Goal: Task Accomplishment & Management: Use online tool/utility

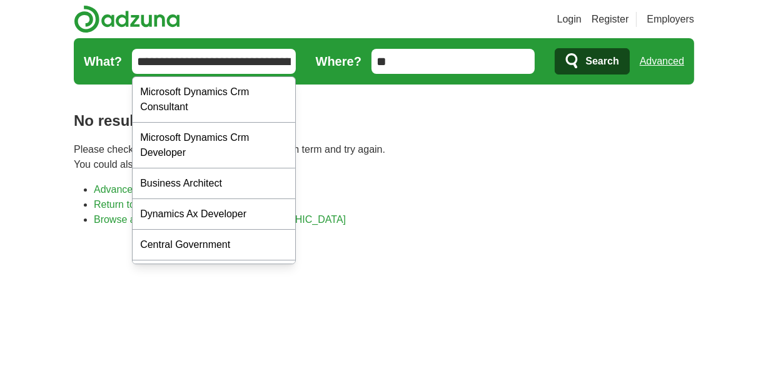
click at [228, 68] on input "**********" at bounding box center [214, 61] width 164 height 25
paste input "text"
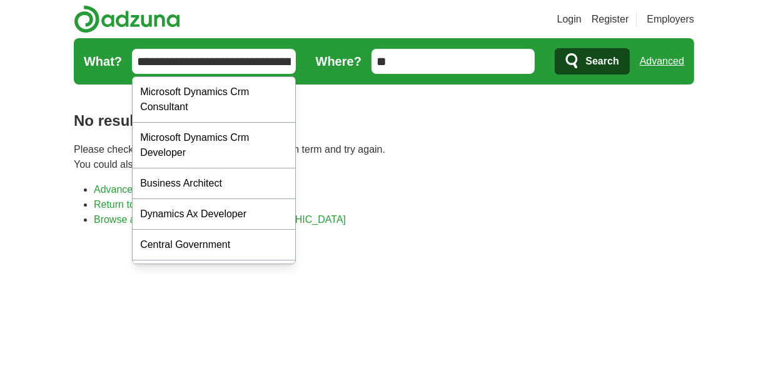
scroll to position [0, 81]
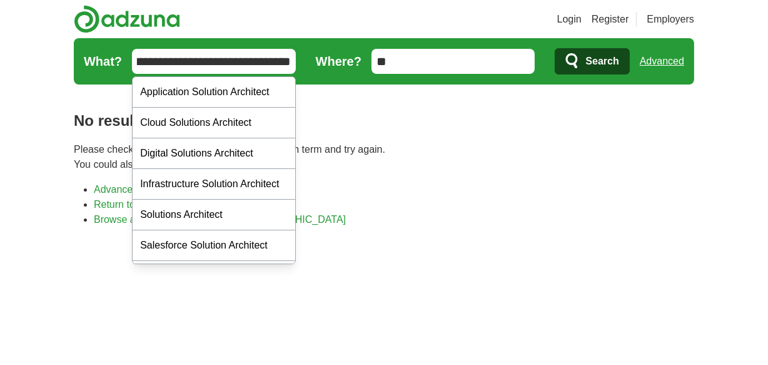
type input "**********"
click at [552, 53] on form "**********" at bounding box center [384, 61] width 621 height 46
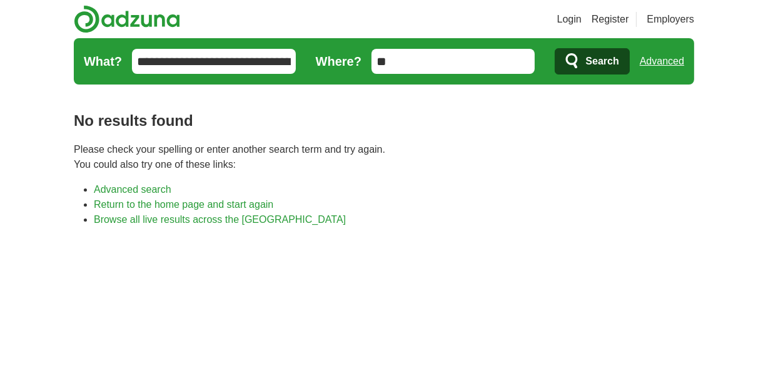
click at [574, 59] on icon "submit" at bounding box center [573, 62] width 15 height 18
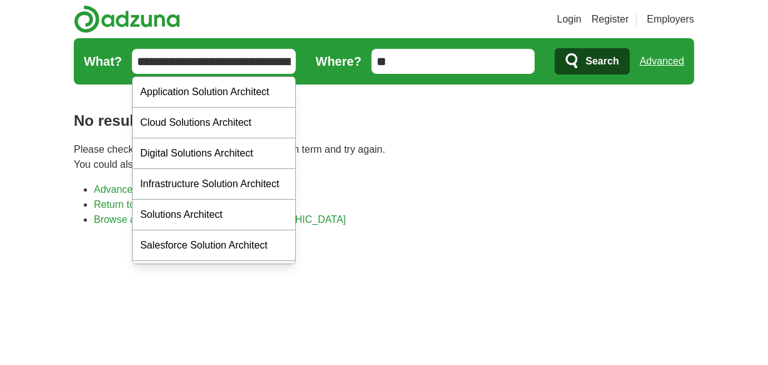
click at [231, 69] on input "**********" at bounding box center [214, 61] width 164 height 25
paste input "text"
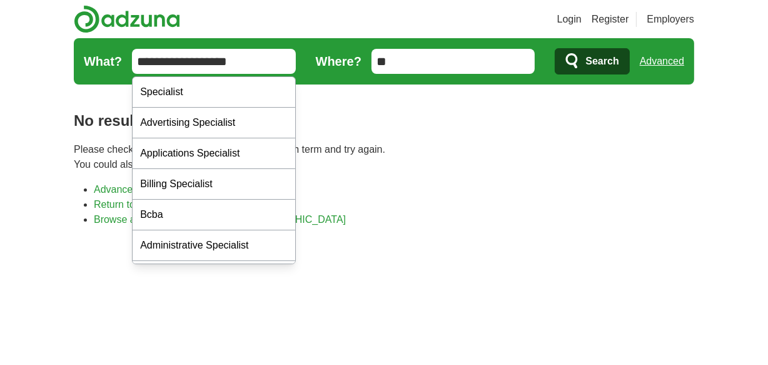
type input "**********"
click at [587, 73] on span "Search" at bounding box center [602, 61] width 33 height 25
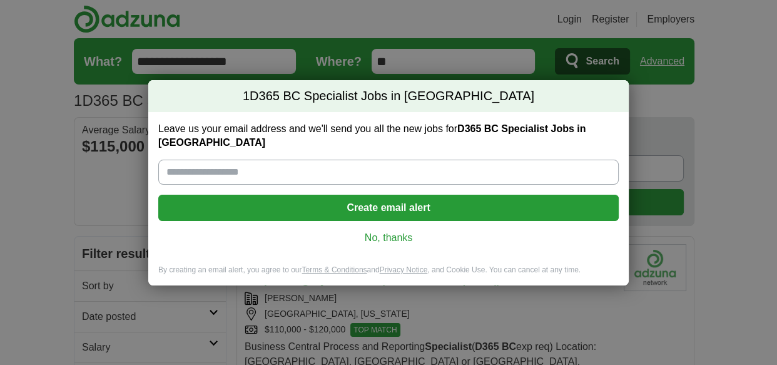
click at [406, 232] on link "No, thanks" at bounding box center [388, 238] width 440 height 14
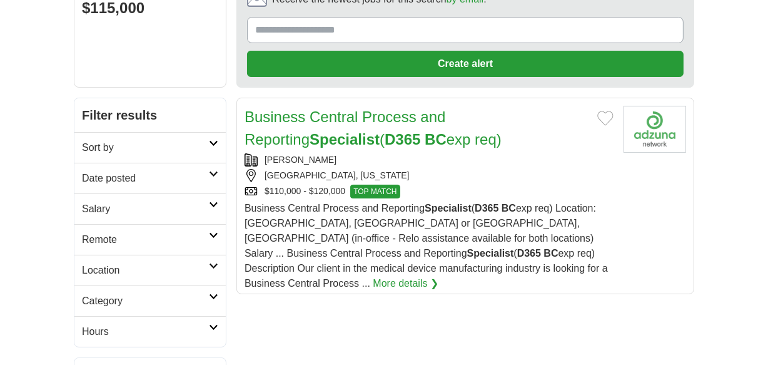
scroll to position [146, 0]
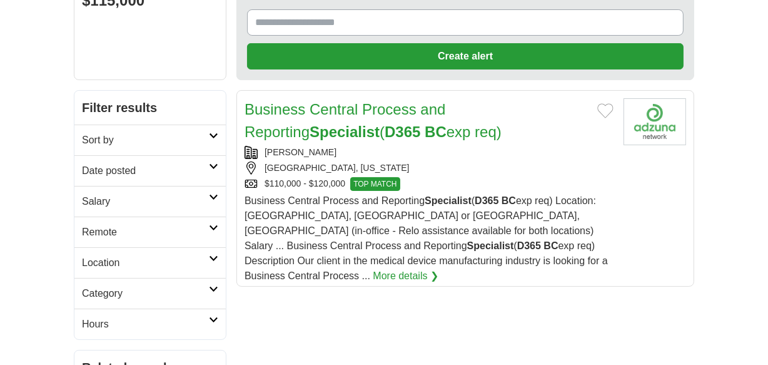
click at [184, 233] on h2 "Remote" at bounding box center [145, 232] width 127 height 15
click at [129, 259] on link "Remote jobs" at bounding box center [110, 262] width 56 height 11
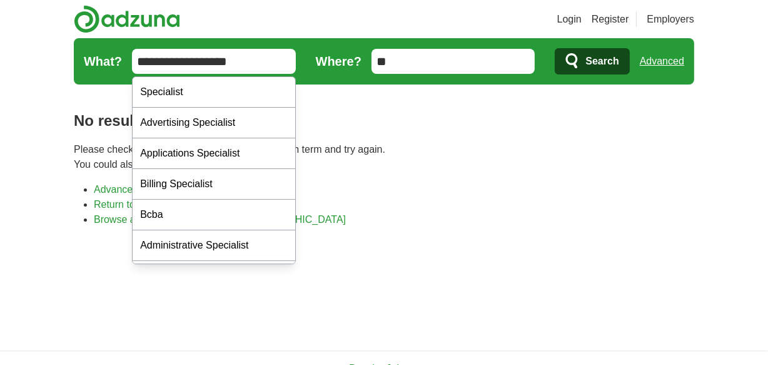
click at [255, 59] on input "**********" at bounding box center [214, 61] width 164 height 25
paste input "**********"
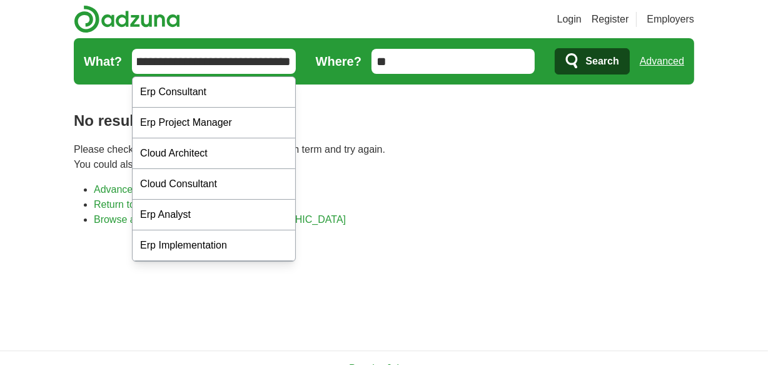
type input "**********"
click at [567, 56] on icon "submit" at bounding box center [573, 62] width 15 height 18
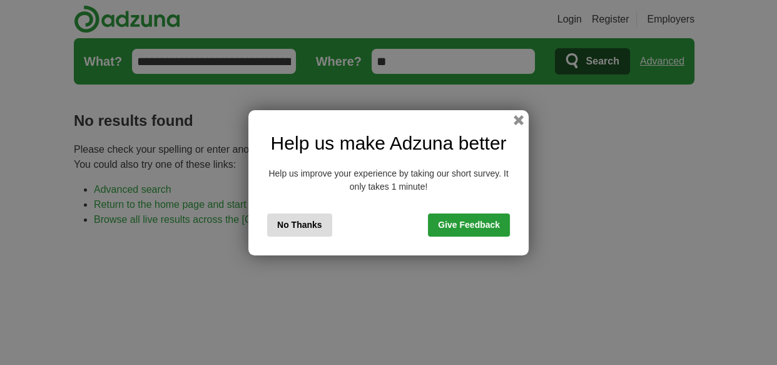
click at [300, 227] on button "No Thanks" at bounding box center [299, 224] width 65 height 23
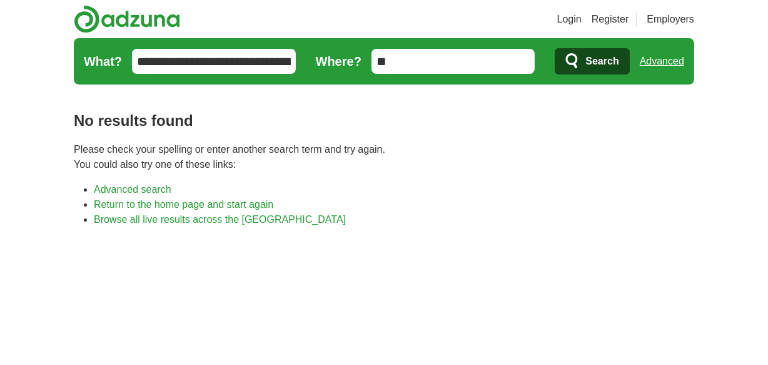
click at [223, 61] on input "**********" at bounding box center [214, 61] width 164 height 25
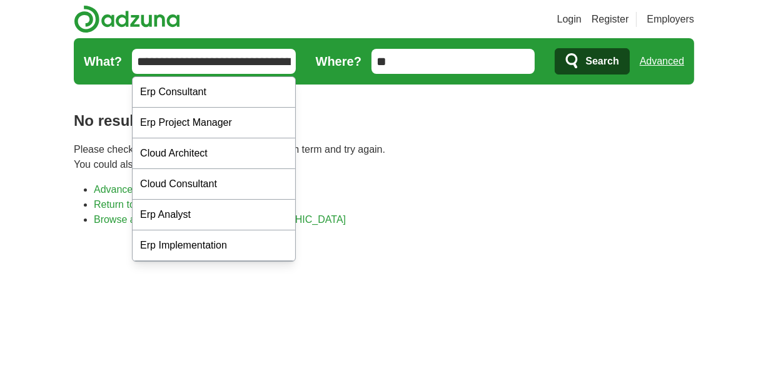
click at [223, 61] on input "**********" at bounding box center [214, 61] width 164 height 25
paste input "text"
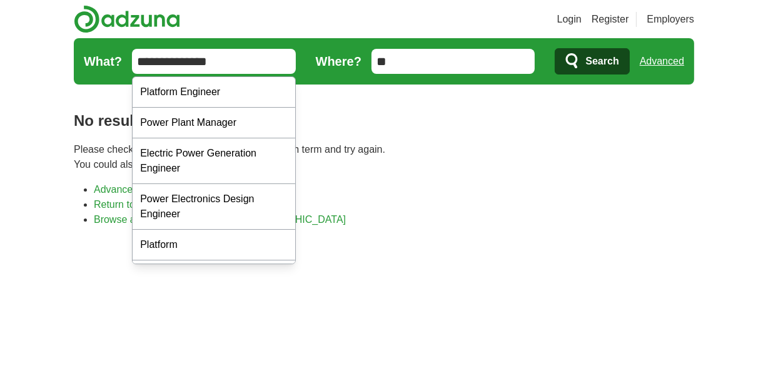
type input "**********"
click at [574, 57] on icon "submit" at bounding box center [573, 62] width 15 height 18
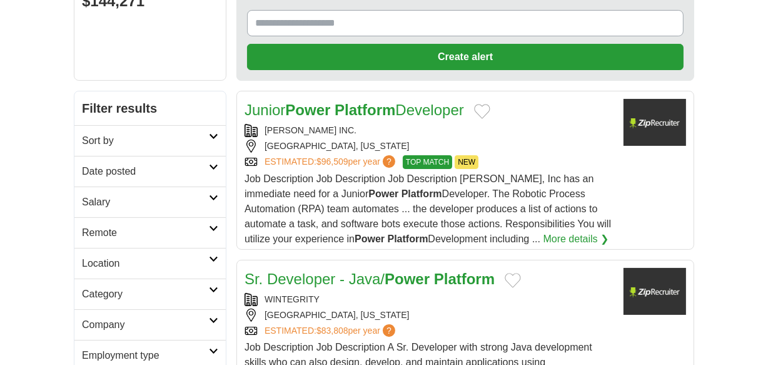
scroll to position [146, 0]
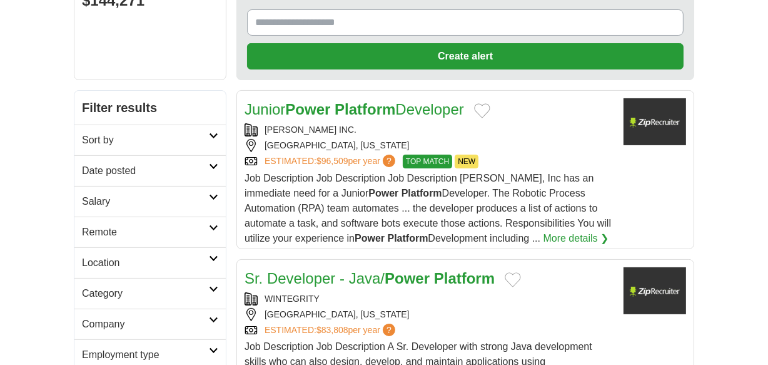
click at [146, 235] on h2 "Remote" at bounding box center [145, 232] width 127 height 15
click at [114, 262] on link "Remote jobs" at bounding box center [110, 262] width 56 height 11
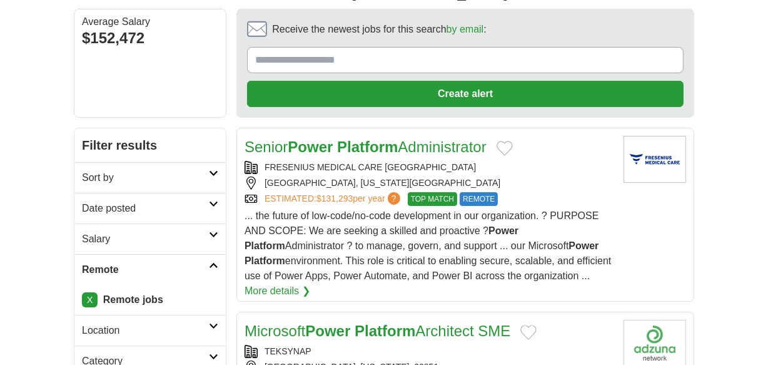
scroll to position [110, 0]
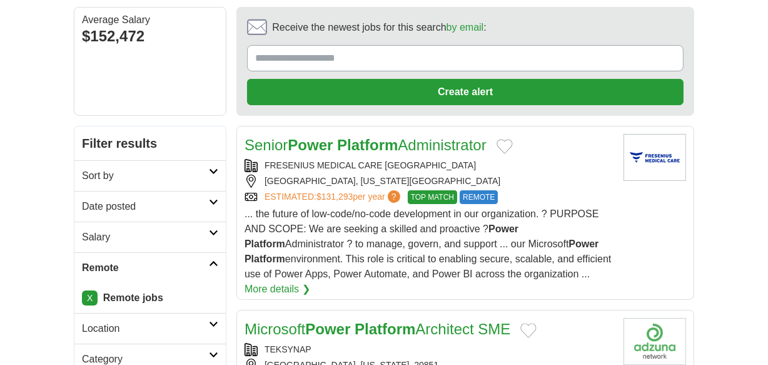
click at [317, 150] on strong "Power" at bounding box center [310, 144] width 45 height 17
drag, startPoint x: 464, startPoint y: 162, endPoint x: 264, endPoint y: 165, distance: 199.6
click at [264, 165] on div "FRESENIUS MEDICAL CARE NORTH AMERICA" at bounding box center [429, 165] width 369 height 13
copy link "FRESENIUS MEDICAL CARE NORTH AMERICA"
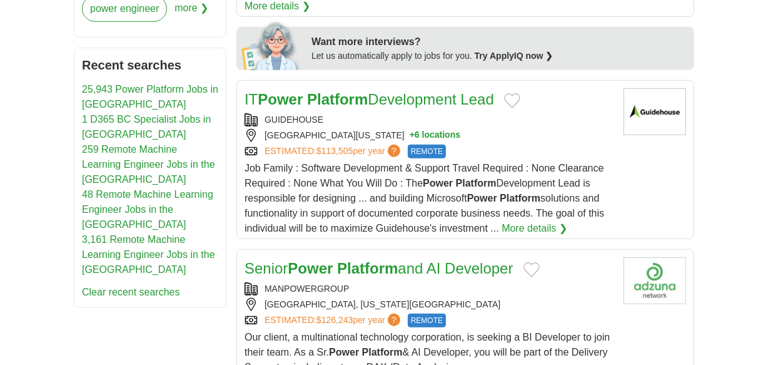
scroll to position [765, 0]
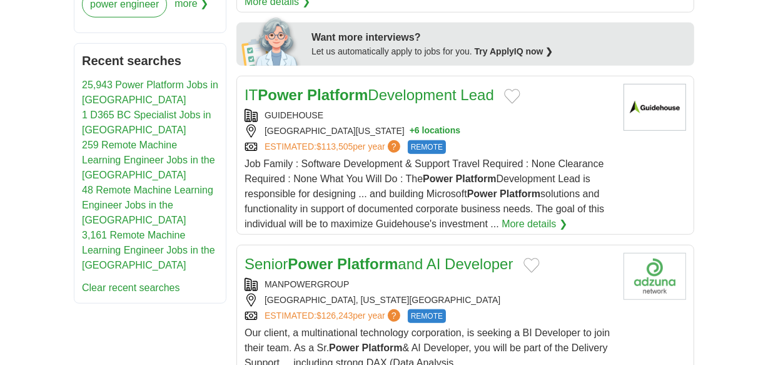
click at [276, 255] on link "Senior Power Platform and AI Developer" at bounding box center [379, 263] width 269 height 17
drag, startPoint x: 352, startPoint y: 263, endPoint x: 266, endPoint y: 267, distance: 85.8
click at [266, 278] on div "MANPOWERGROUP" at bounding box center [429, 284] width 369 height 13
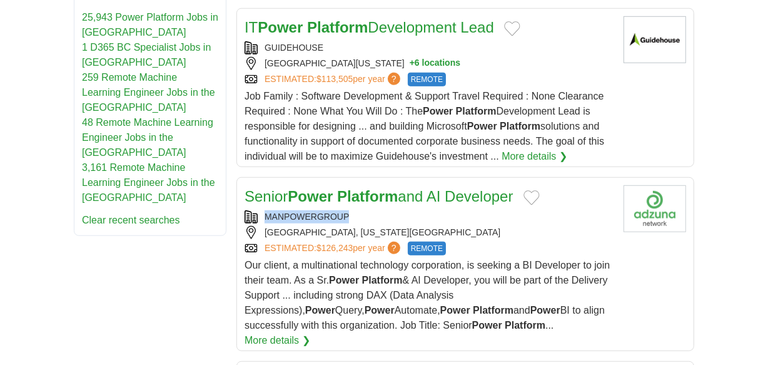
scroll to position [845, 0]
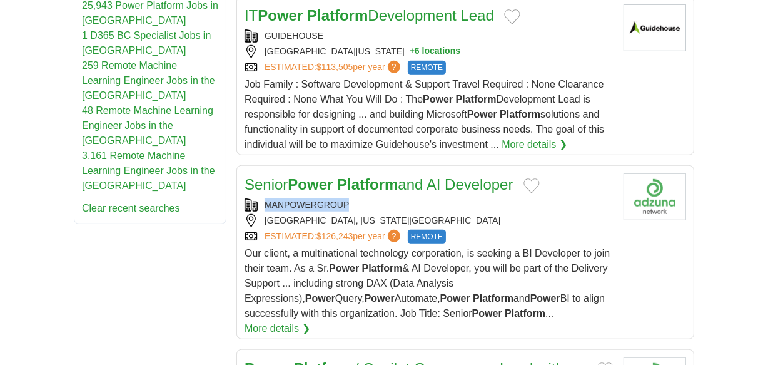
copy div "MANPOWERGROUP"
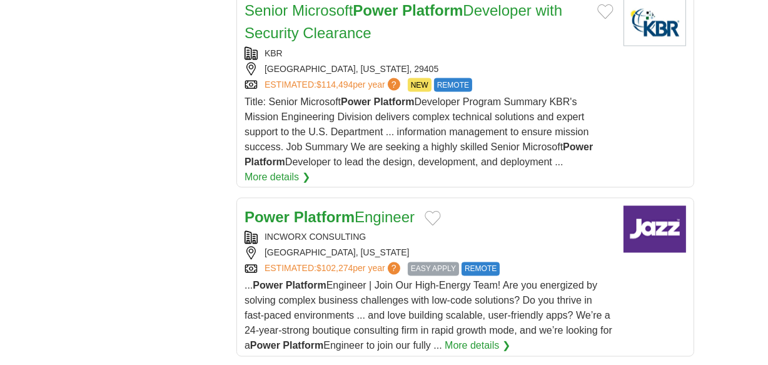
scroll to position [1884, 0]
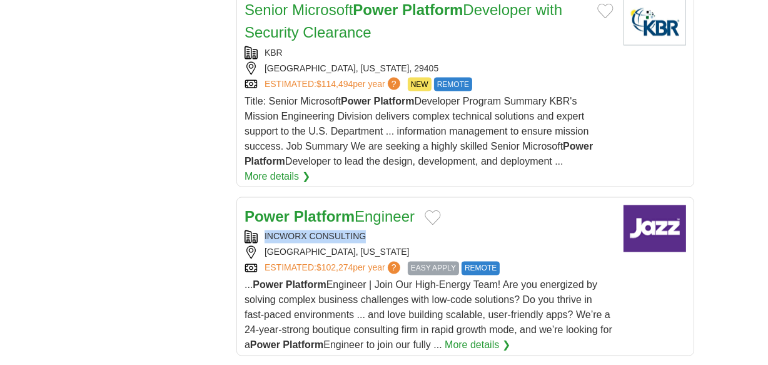
drag, startPoint x: 364, startPoint y: 170, endPoint x: 259, endPoint y: 168, distance: 105.1
click at [259, 230] on div "INCWORX CONSULTING" at bounding box center [429, 236] width 369 height 13
copy div "INCWORX CONSULTING"
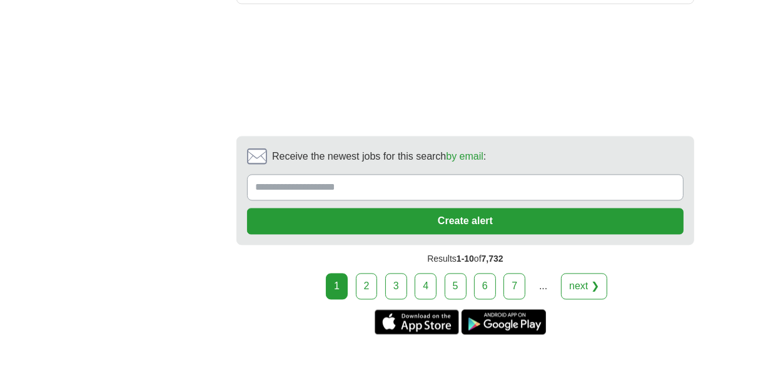
scroll to position [2239, 0]
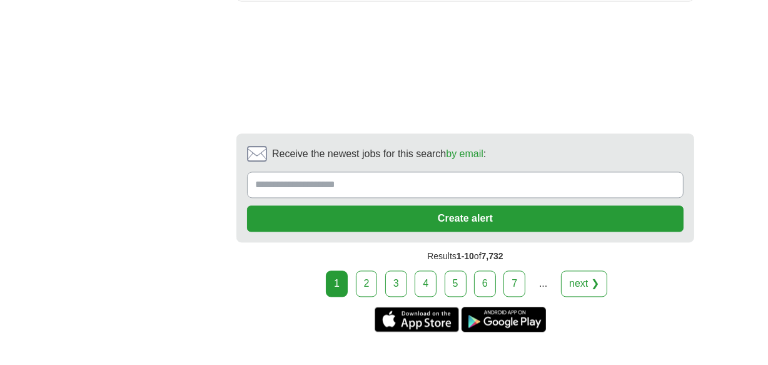
click at [365, 270] on link "2" at bounding box center [367, 283] width 22 height 26
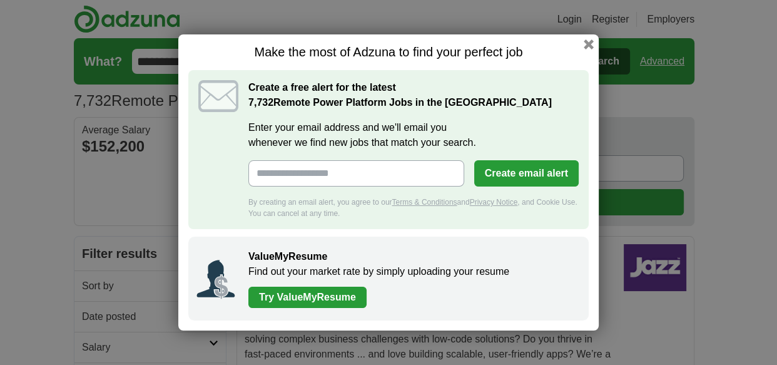
click at [591, 49] on div "Make the most of Adzuna to find your perfect job Create a free alert for the la…" at bounding box center [388, 182] width 420 height 296
click at [591, 44] on button "button" at bounding box center [589, 45] width 14 height 14
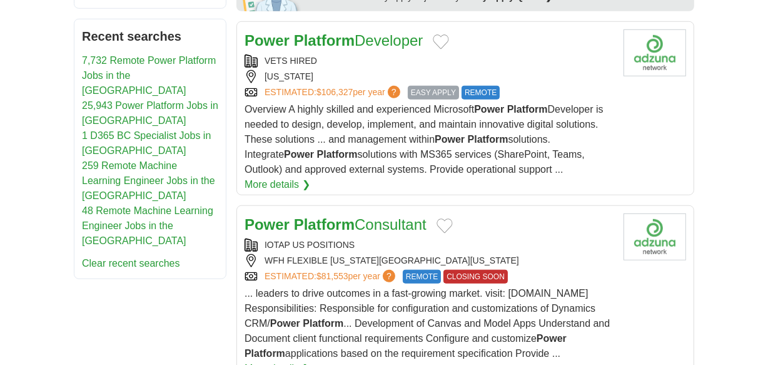
scroll to position [791, 0]
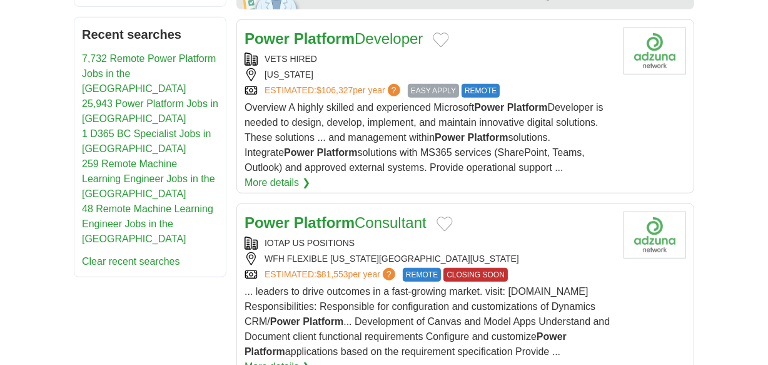
click at [341, 214] on strong "Platform" at bounding box center [324, 222] width 61 height 17
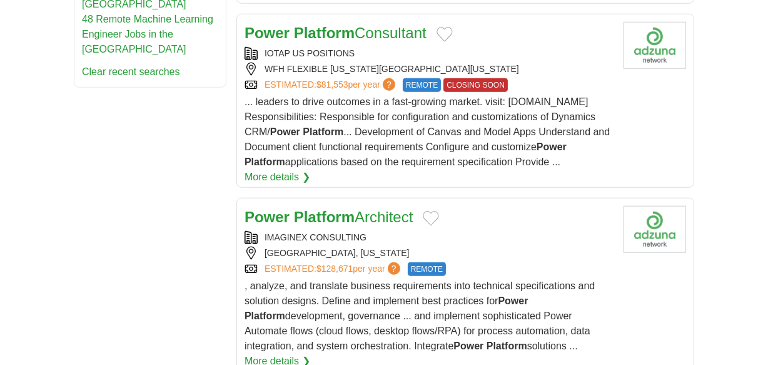
scroll to position [990, 0]
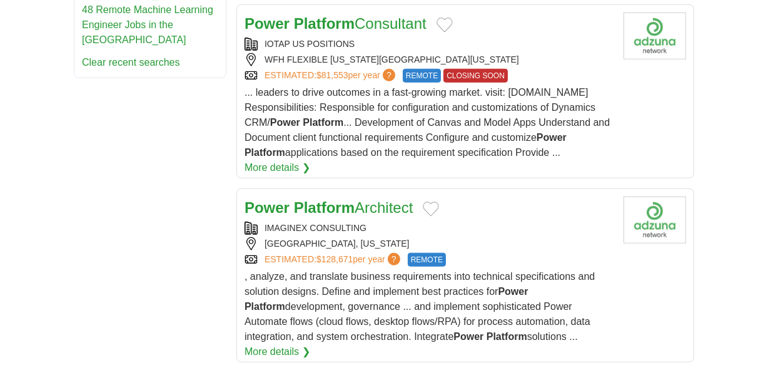
click at [272, 199] on strong "Power" at bounding box center [267, 207] width 45 height 17
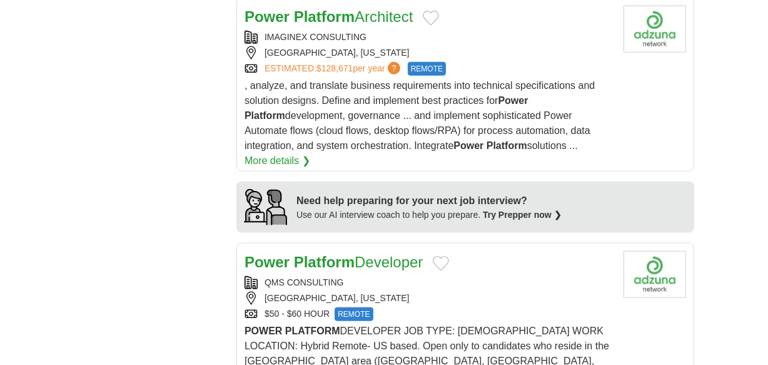
scroll to position [1207, 0]
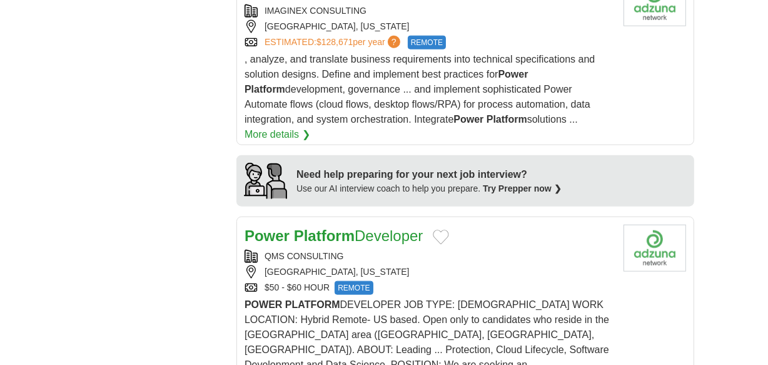
click at [282, 227] on strong "Power" at bounding box center [267, 235] width 45 height 17
drag, startPoint x: 358, startPoint y: 188, endPoint x: 263, endPoint y: 188, distance: 95.7
click at [263, 250] on div "QMS CONSULTING" at bounding box center [429, 256] width 369 height 13
copy div "QMS CONSULTING"
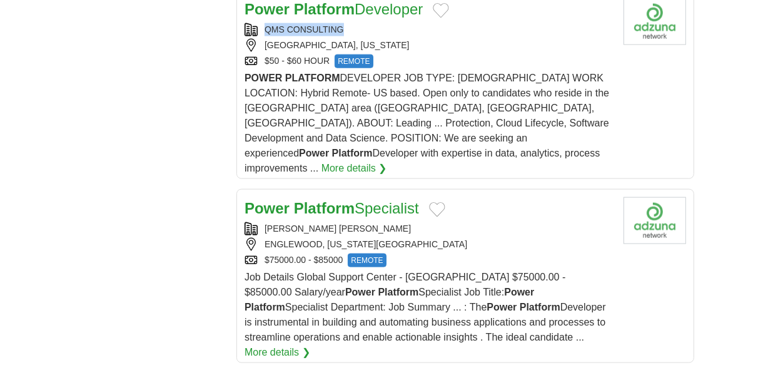
scroll to position [1446, 0]
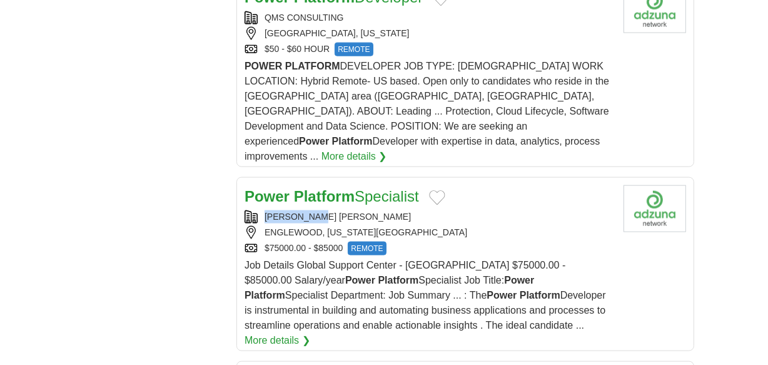
drag, startPoint x: 327, startPoint y: 137, endPoint x: 266, endPoint y: 137, distance: 61.3
click at [266, 210] on div "LERCH BATES" at bounding box center [429, 216] width 369 height 13
copy div "LERCH BATES"
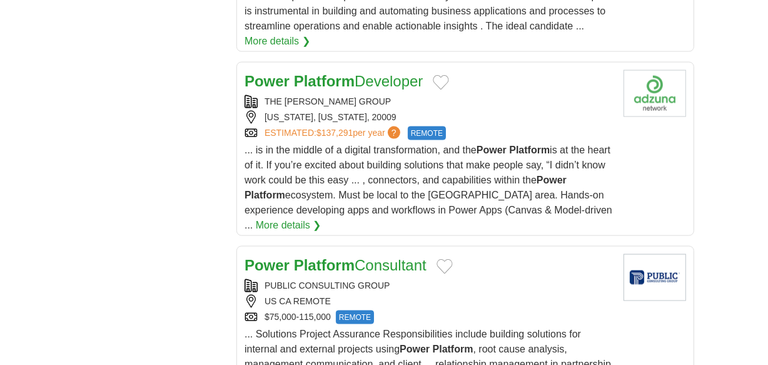
scroll to position [1752, 0]
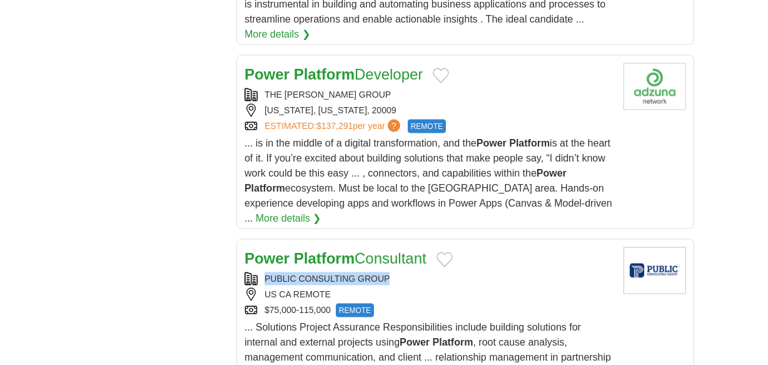
drag, startPoint x: 394, startPoint y: 183, endPoint x: 265, endPoint y: 188, distance: 129.0
click at [265, 272] on div "PUBLIC CONSULTING GROUP" at bounding box center [429, 278] width 369 height 13
copy link "PUBLIC CONSULTING GROUP"
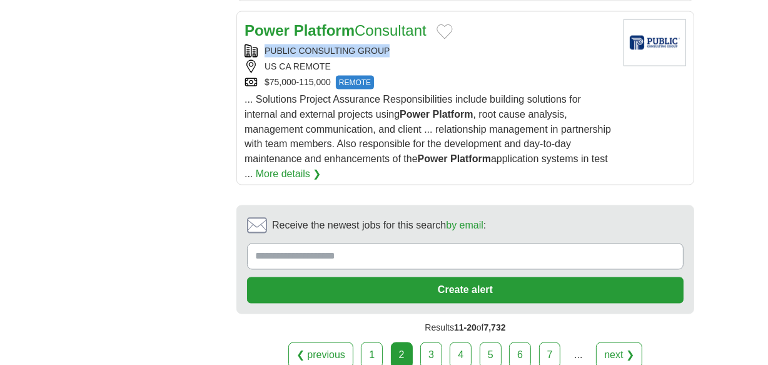
scroll to position [1990, 0]
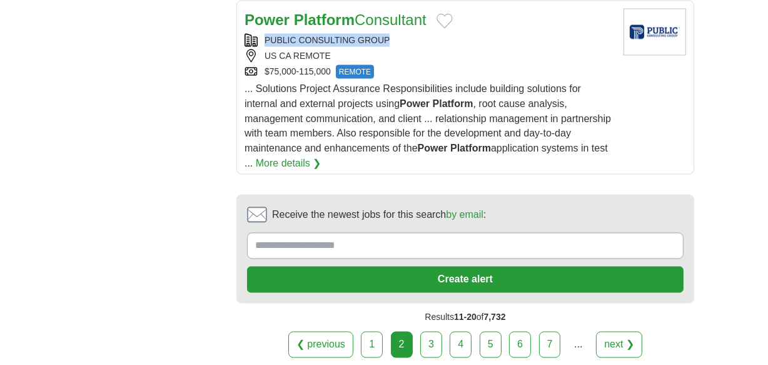
click at [421, 332] on link "3" at bounding box center [431, 345] width 22 height 26
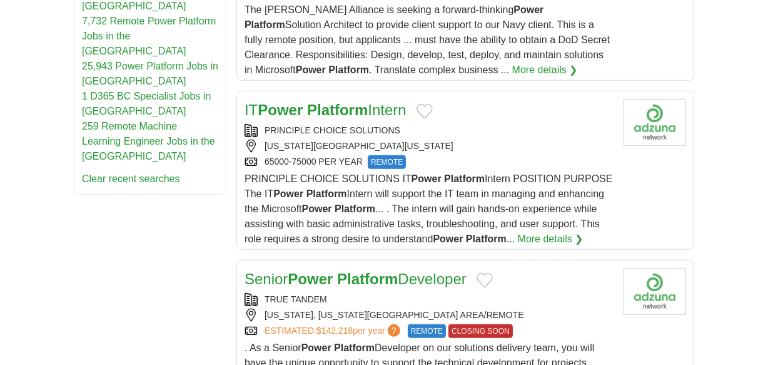
scroll to position [880, 0]
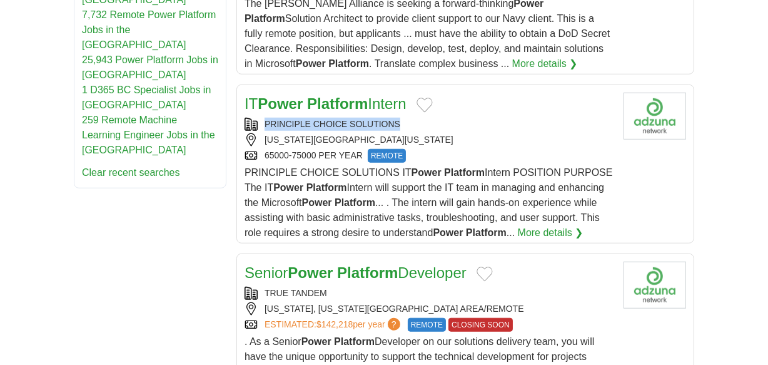
drag, startPoint x: 409, startPoint y: 101, endPoint x: 253, endPoint y: 106, distance: 155.9
click at [253, 118] on div "PRINCIPLE CHOICE SOLUTIONS" at bounding box center [429, 124] width 369 height 13
copy div "PRINCIPLE CHOICE SOLUTIONS"
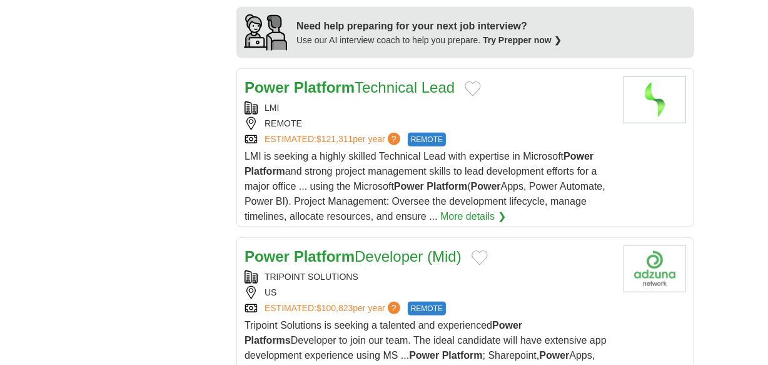
scroll to position [1301, 0]
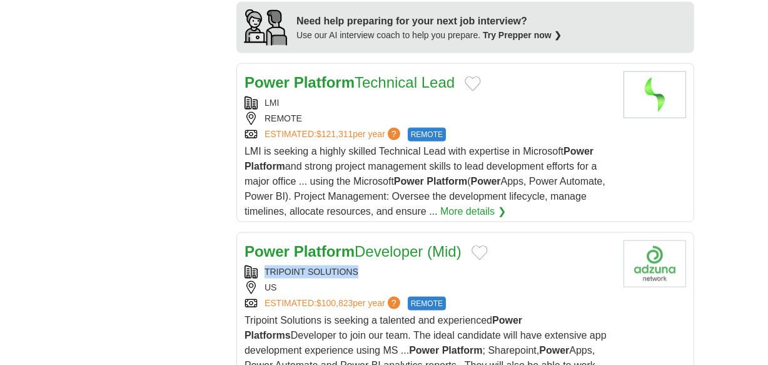
drag, startPoint x: 363, startPoint y: 265, endPoint x: 266, endPoint y: 263, distance: 97.0
click at [266, 265] on div "TRIPOINT SOLUTIONS" at bounding box center [429, 271] width 369 height 13
copy div "TRIPOINT SOLUTIONS"
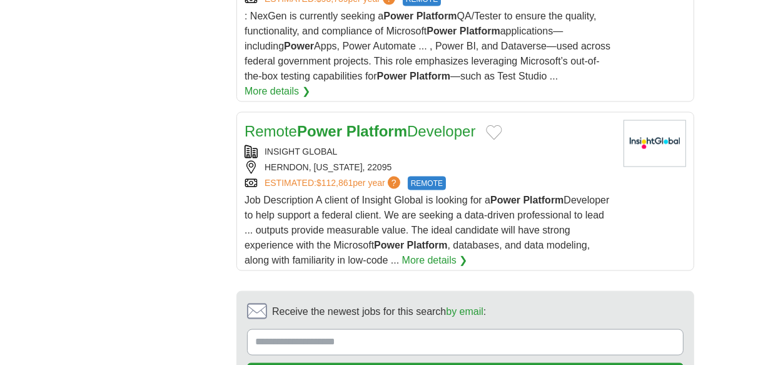
scroll to position [2096, 0]
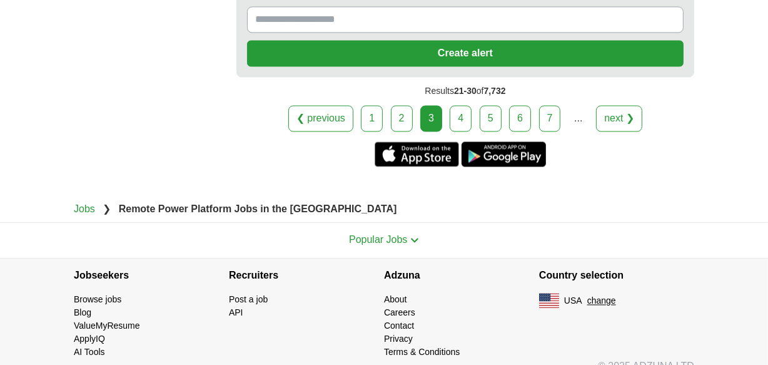
click at [463, 106] on link "4" at bounding box center [461, 119] width 22 height 26
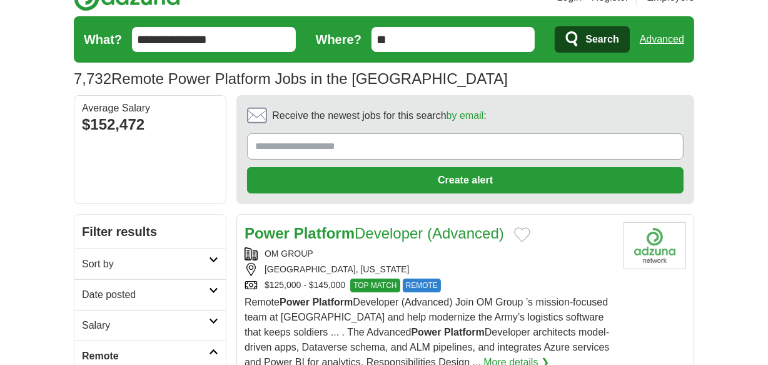
scroll to position [93, 0]
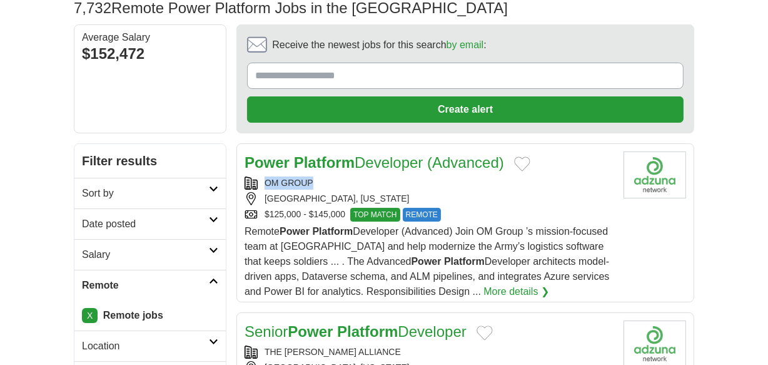
drag, startPoint x: 315, startPoint y: 179, endPoint x: 267, endPoint y: 177, distance: 48.2
click at [267, 177] on div "OM GROUP" at bounding box center [429, 182] width 369 height 13
copy div "OM GROUP"
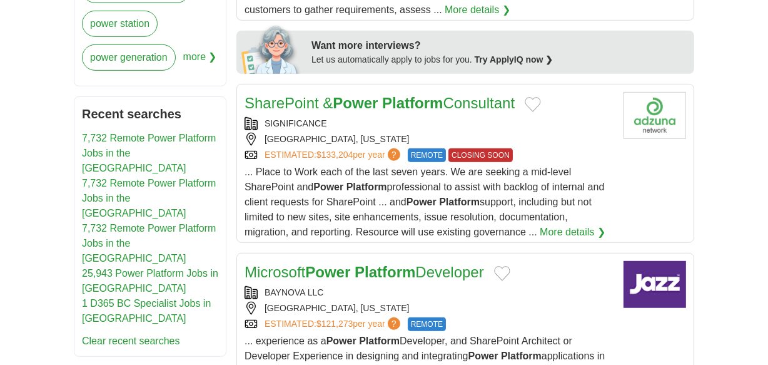
scroll to position [716, 0]
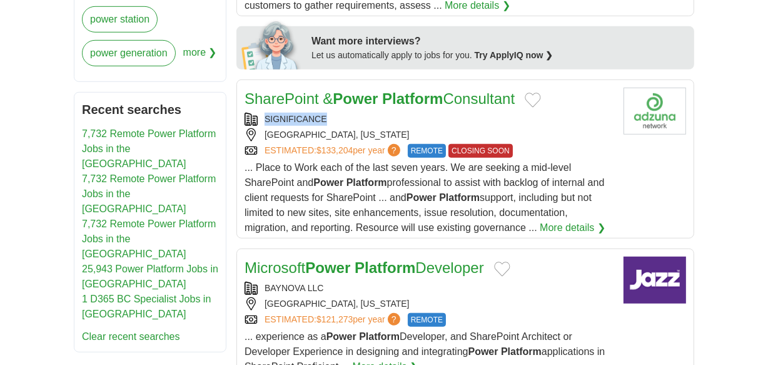
drag, startPoint x: 334, startPoint y: 113, endPoint x: 260, endPoint y: 114, distance: 74.5
click at [260, 114] on div "SIGNIFICANCE" at bounding box center [429, 119] width 369 height 13
copy div "SIGNIFICANCE"
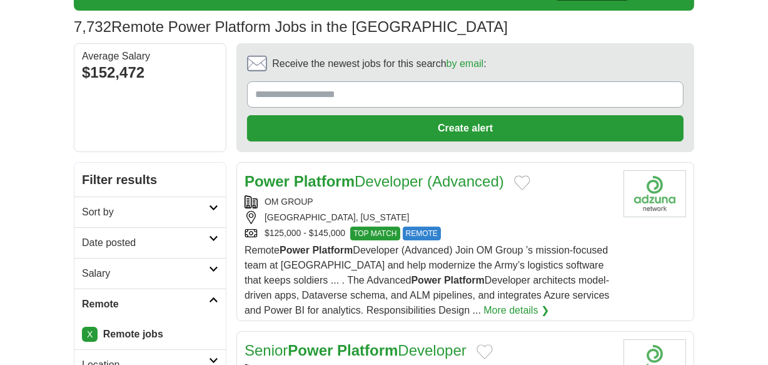
scroll to position [0, 0]
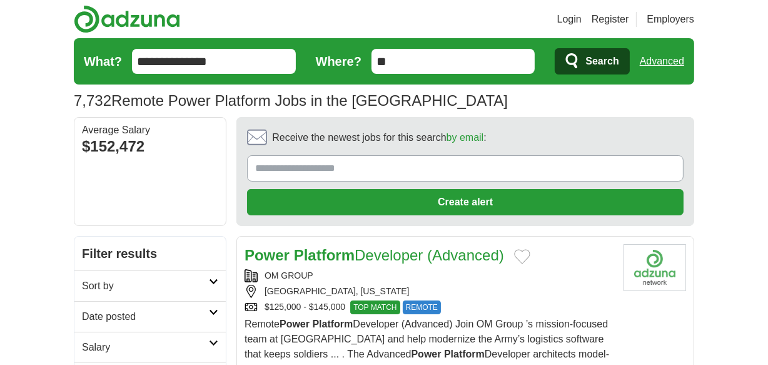
click at [230, 64] on input "**********" at bounding box center [214, 61] width 164 height 25
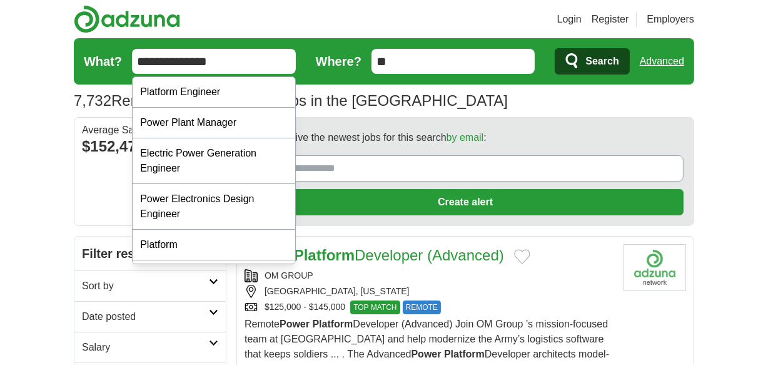
click at [230, 64] on input "**********" at bounding box center [214, 61] width 164 height 25
click at [194, 58] on input "**********" at bounding box center [214, 61] width 164 height 25
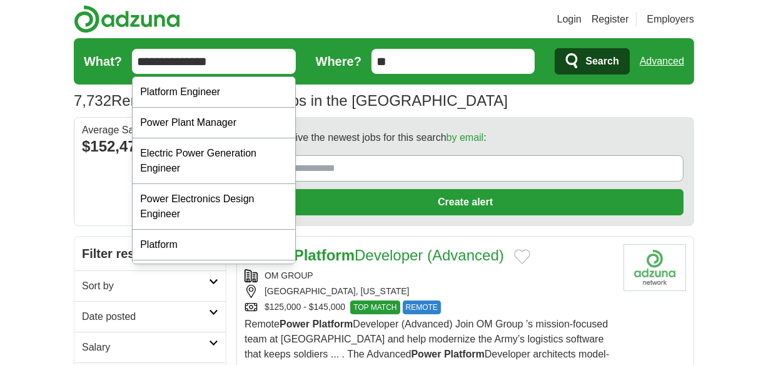
click at [194, 58] on input "**********" at bounding box center [214, 61] width 164 height 25
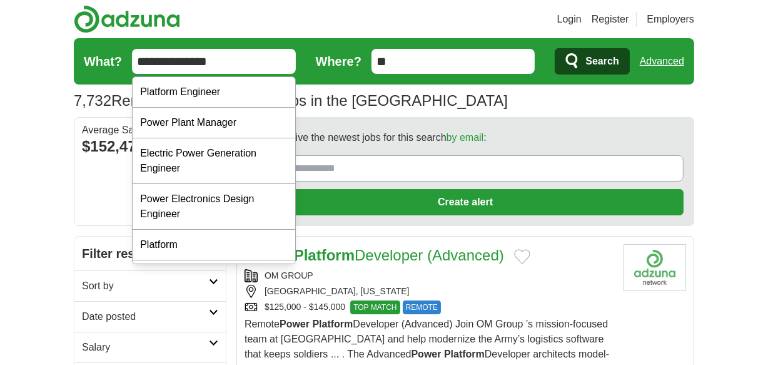
click at [194, 58] on input "**********" at bounding box center [214, 61] width 164 height 25
paste input "**********"
type input "**********"
click at [577, 54] on icon "submit" at bounding box center [573, 62] width 15 height 18
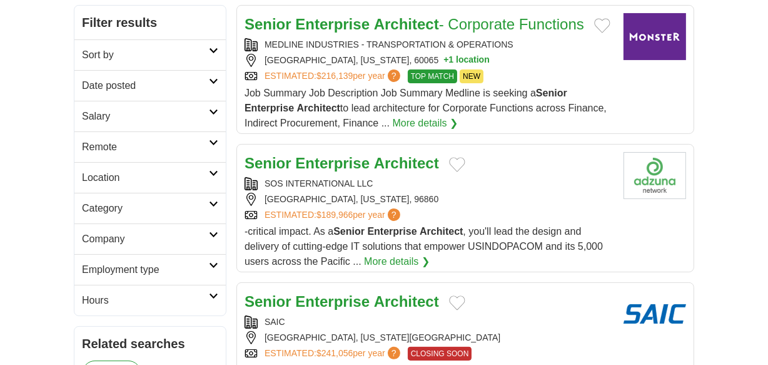
scroll to position [208, 0]
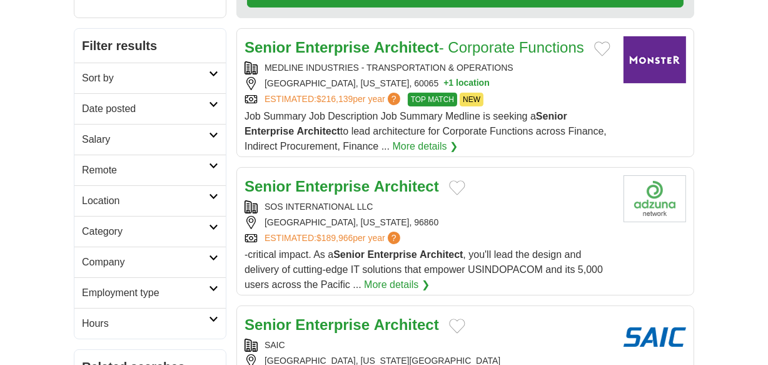
click at [165, 172] on h2 "Remote" at bounding box center [145, 170] width 127 height 15
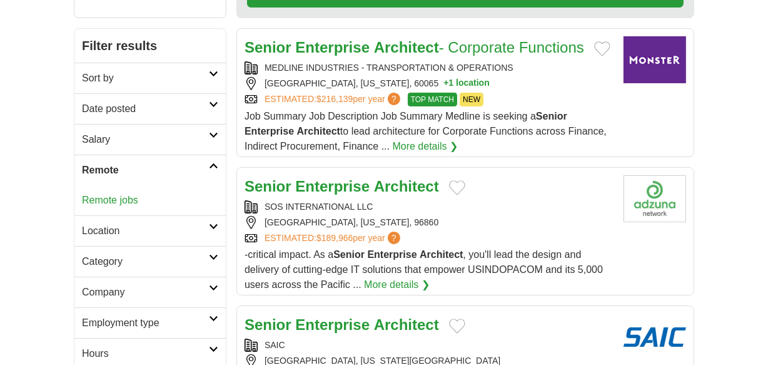
click at [131, 198] on link "Remote jobs" at bounding box center [110, 200] width 56 height 11
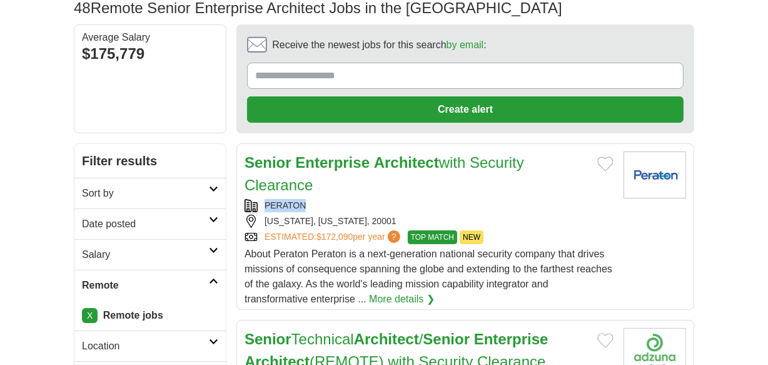
click at [257, 201] on div "PERATON" at bounding box center [429, 205] width 369 height 13
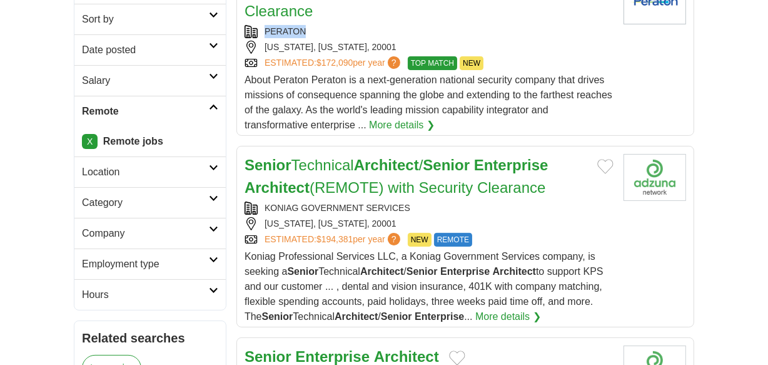
scroll to position [269, 0]
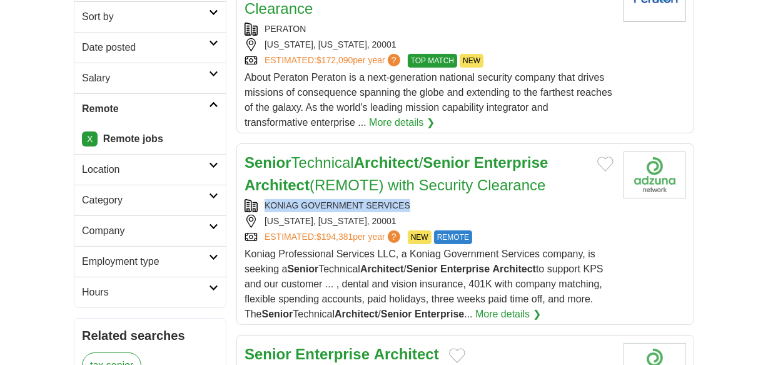
drag, startPoint x: 413, startPoint y: 204, endPoint x: 264, endPoint y: 203, distance: 148.9
click at [264, 203] on div "KONIAG GOVERNMENT SERVICES" at bounding box center [429, 205] width 369 height 13
copy div "KONIAG GOVERNMENT SERVICES"
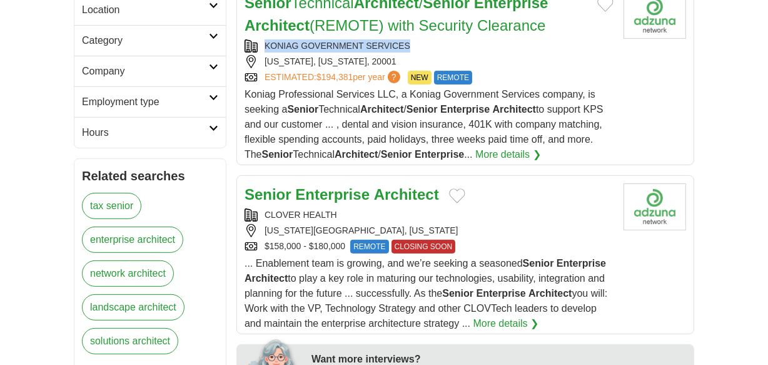
scroll to position [433, 0]
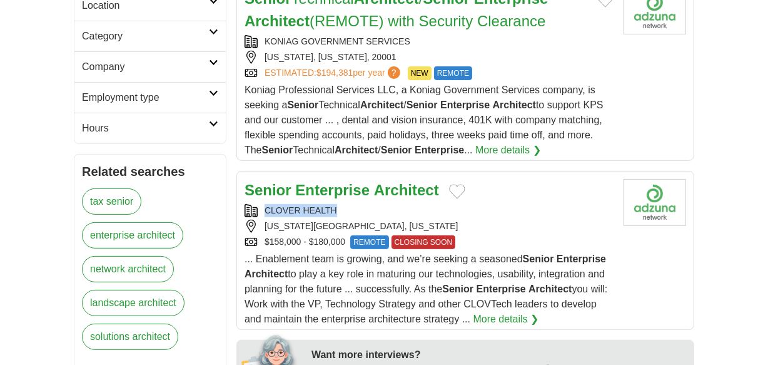
drag, startPoint x: 341, startPoint y: 206, endPoint x: 265, endPoint y: 212, distance: 75.9
click at [265, 212] on div "CLOVER HEALTH" at bounding box center [429, 210] width 369 height 13
copy div "CLOVER HEALTH"
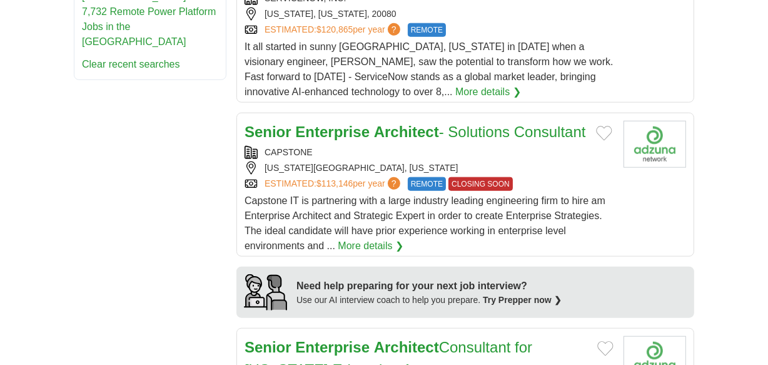
scroll to position [1044, 0]
drag, startPoint x: 314, startPoint y: 163, endPoint x: 267, endPoint y: 166, distance: 47.7
click at [267, 166] on div "Senior Enterprise Architect - Solutions Consultant CAPSTONE KANSAS CITY, KANSAS…" at bounding box center [429, 186] width 369 height 133
copy link "CAPSTONE"
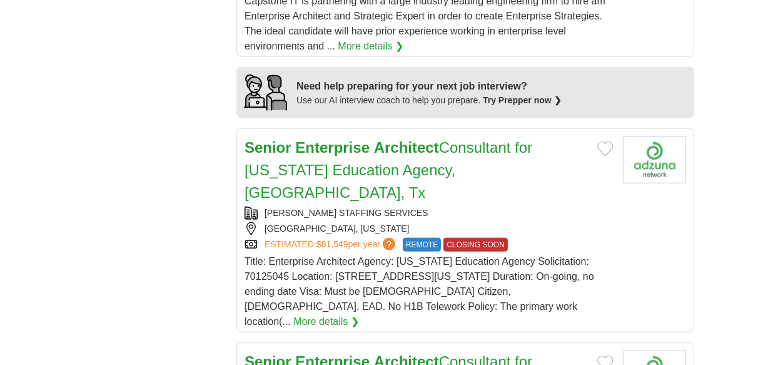
scroll to position [1256, 0]
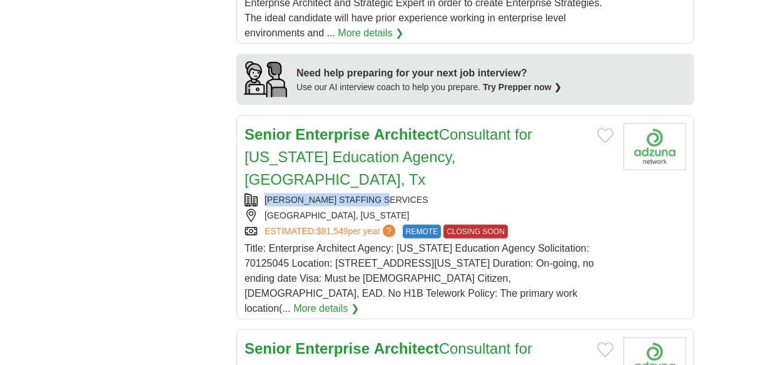
drag, startPoint x: 397, startPoint y: 194, endPoint x: 263, endPoint y: 196, distance: 134.5
click at [263, 196] on div "PEDIGO STAFFING SERVICES" at bounding box center [429, 199] width 369 height 13
copy div "PEDIGO STAFFING SERVICES"
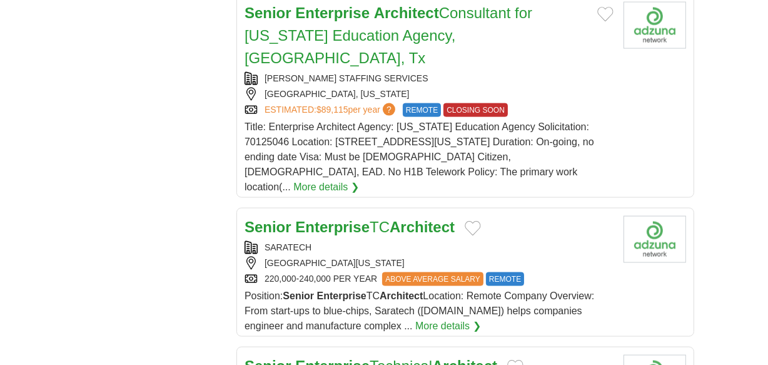
scroll to position [1605, 0]
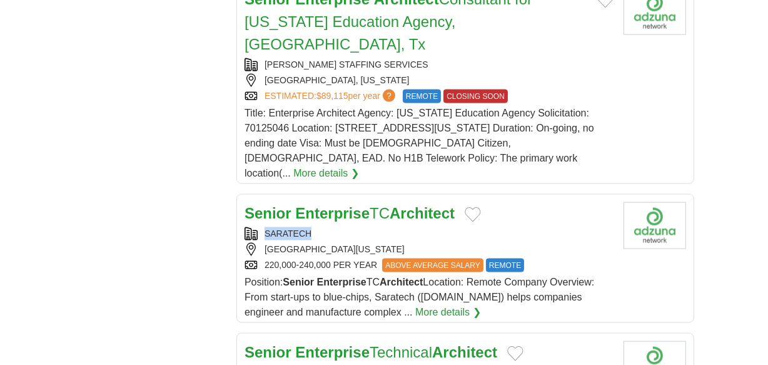
drag, startPoint x: 318, startPoint y: 176, endPoint x: 267, endPoint y: 178, distance: 52.0
click at [267, 227] on div "SARATECH" at bounding box center [429, 233] width 369 height 13
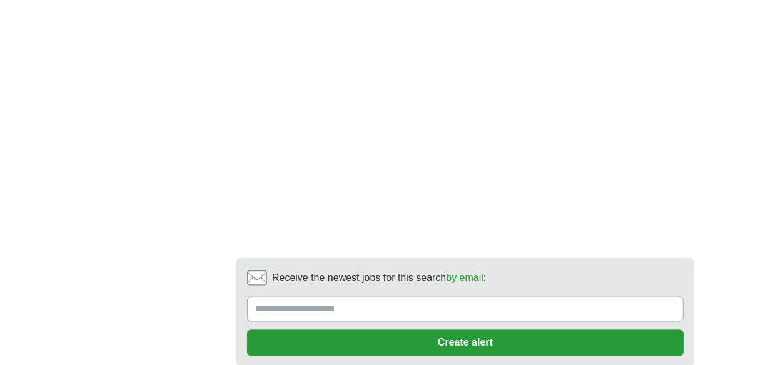
scroll to position [2127, 0]
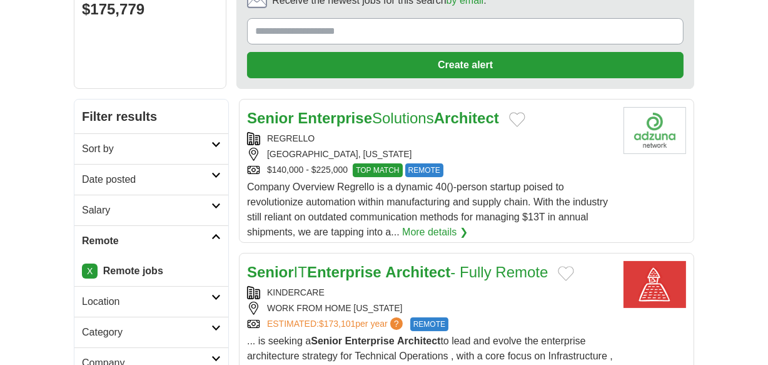
click at [346, 137] on div "REGRELLO" at bounding box center [430, 138] width 367 height 13
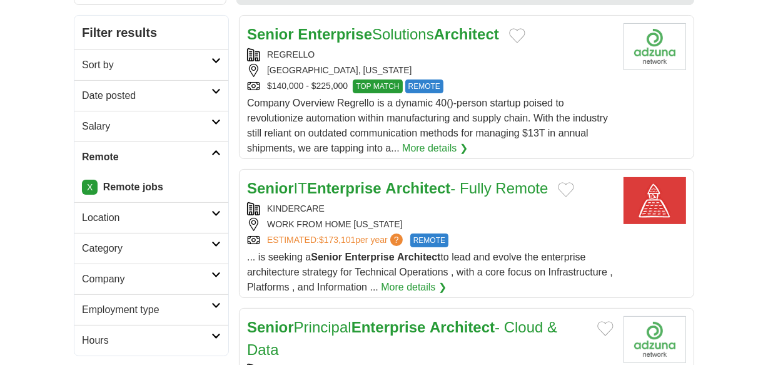
scroll to position [300, 0]
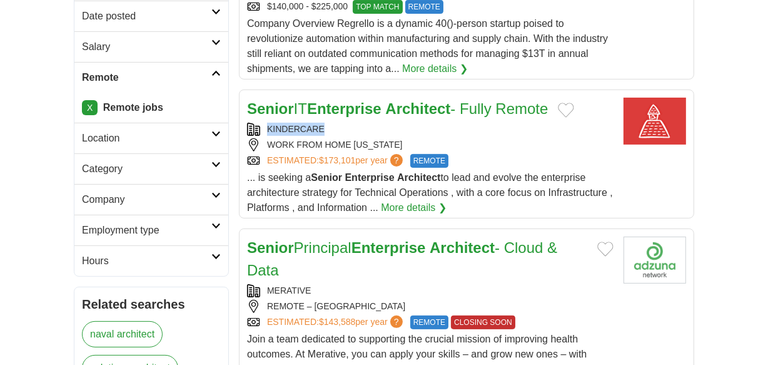
drag, startPoint x: 325, startPoint y: 121, endPoint x: 258, endPoint y: 125, distance: 67.7
click at [258, 125] on div "KINDERCARE" at bounding box center [430, 129] width 367 height 13
copy link "KINDERCARE"
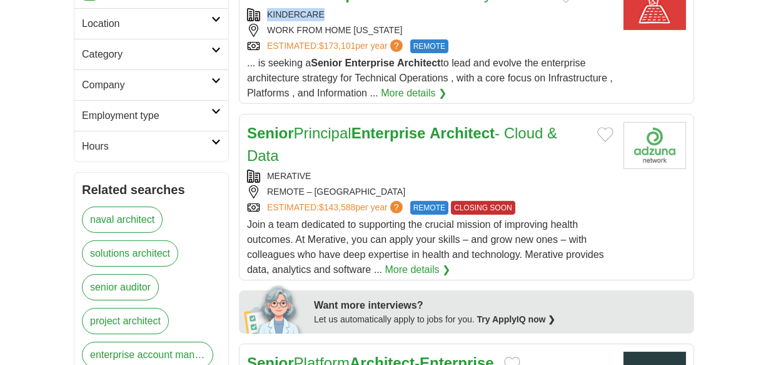
scroll to position [415, 0]
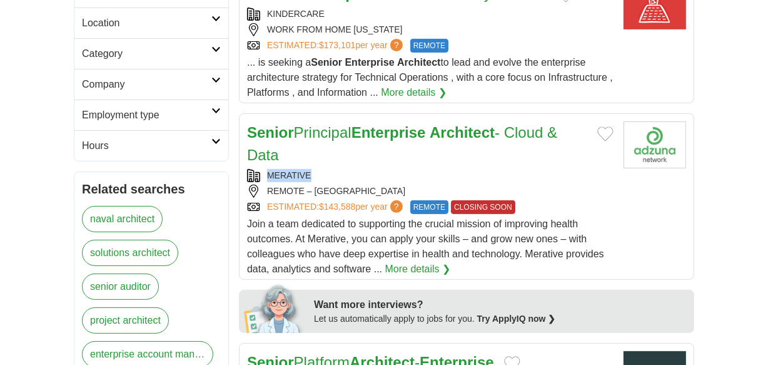
drag, startPoint x: 315, startPoint y: 166, endPoint x: 268, endPoint y: 166, distance: 46.9
click at [268, 166] on div "Senior Principal Enterprise Architect - Cloud & Data MERATIVE REMOTE – UNITED S…" at bounding box center [430, 198] width 367 height 155
copy div "MERATIVE"
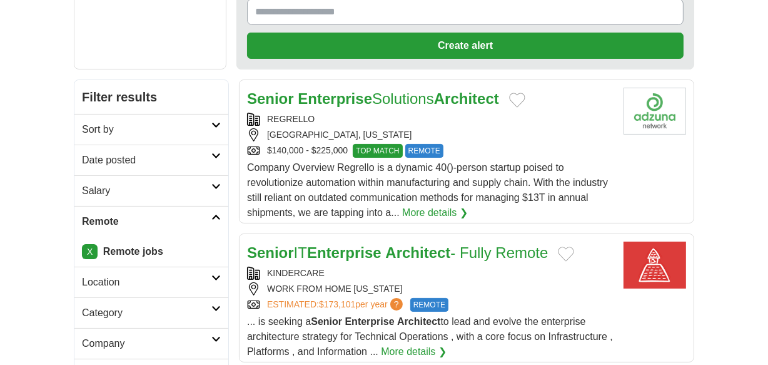
scroll to position [0, 0]
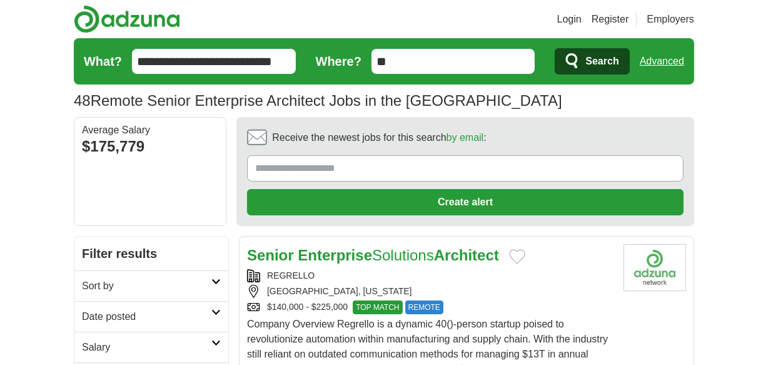
click at [230, 69] on input "**********" at bounding box center [214, 61] width 164 height 25
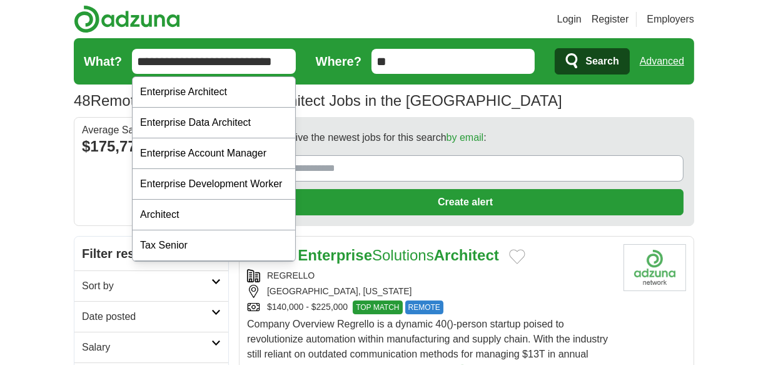
click at [230, 69] on input "**********" at bounding box center [214, 61] width 164 height 25
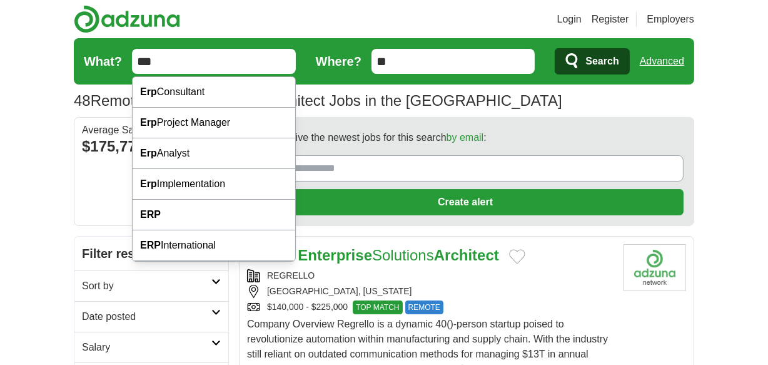
type input "***"
click at [575, 51] on button "Search" at bounding box center [592, 61] width 74 height 26
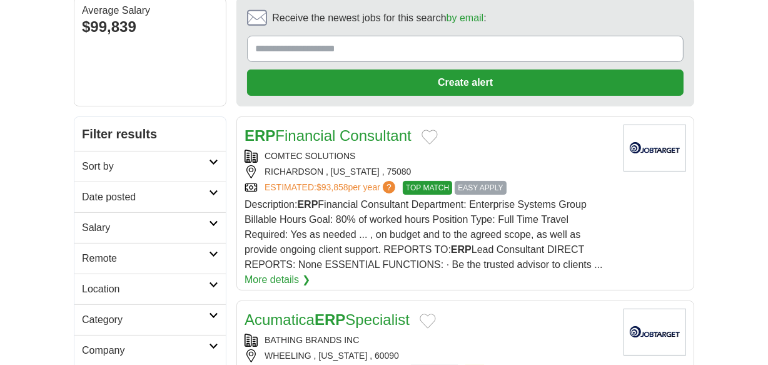
scroll to position [124, 0]
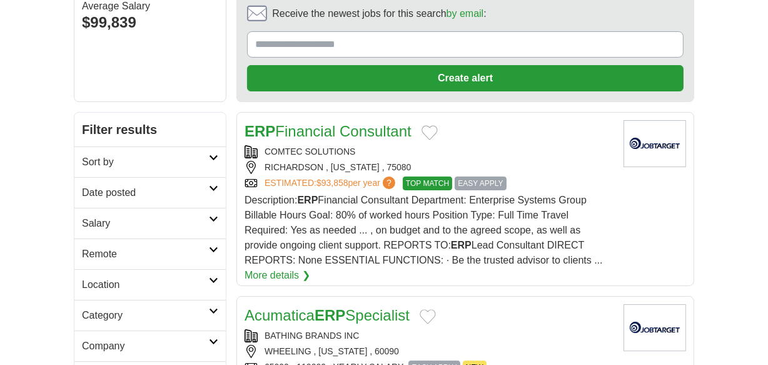
click at [96, 252] on h2 "Remote" at bounding box center [145, 254] width 127 height 15
click at [96, 283] on link "Remote jobs" at bounding box center [110, 283] width 56 height 11
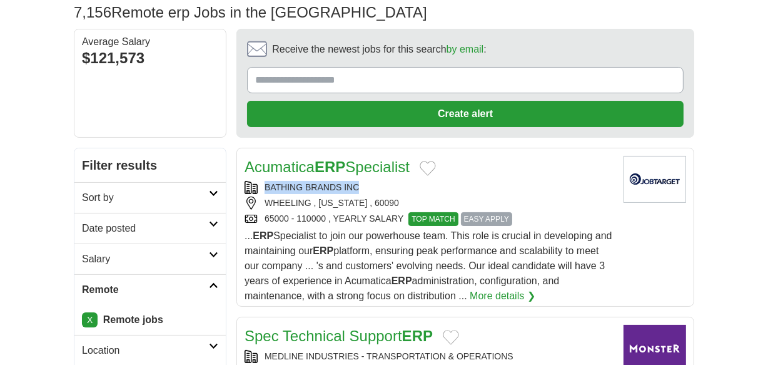
drag, startPoint x: 363, startPoint y: 183, endPoint x: 254, endPoint y: 183, distance: 109.5
click at [254, 183] on div "BATHING BRANDS INC" at bounding box center [429, 187] width 369 height 13
copy div "BATHING BRANDS INC"
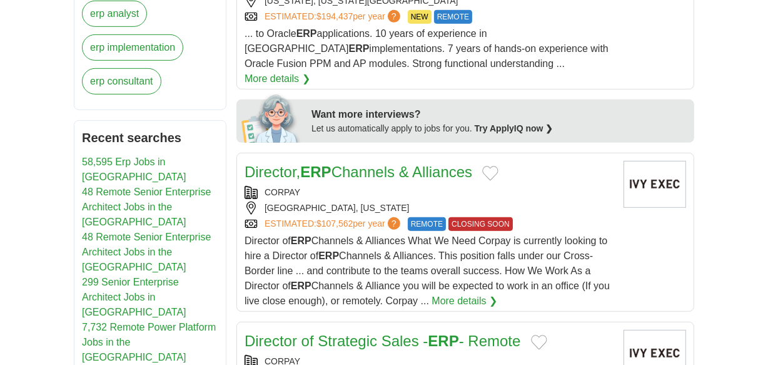
scroll to position [624, 0]
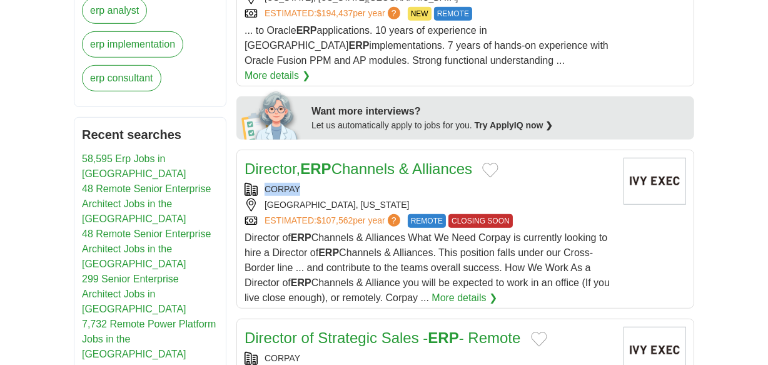
drag, startPoint x: 306, startPoint y: 169, endPoint x: 253, endPoint y: 173, distance: 52.7
click at [253, 183] on div "CORPAY" at bounding box center [429, 189] width 369 height 13
copy div "CORPAY"
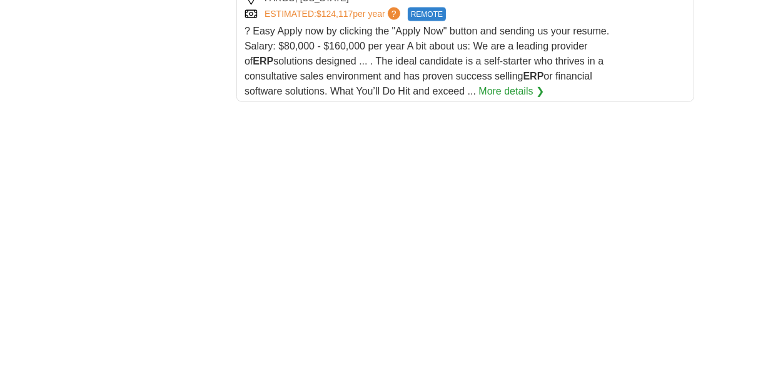
scroll to position [2220, 0]
